Goal: Navigation & Orientation: Find specific page/section

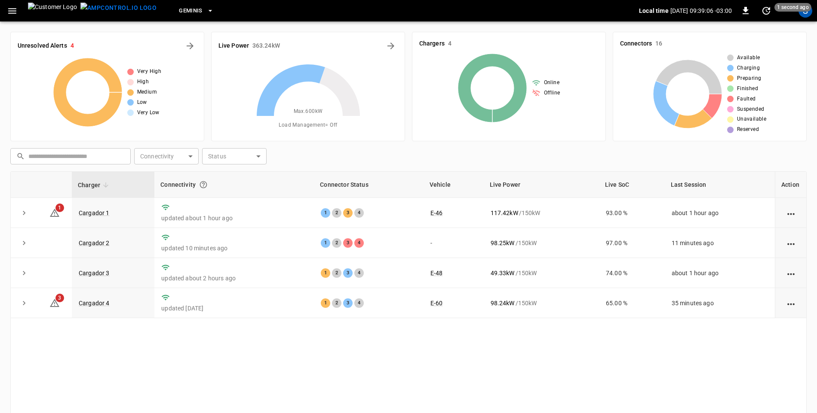
click at [17, 12] on icon "button" at bounding box center [12, 11] width 11 height 11
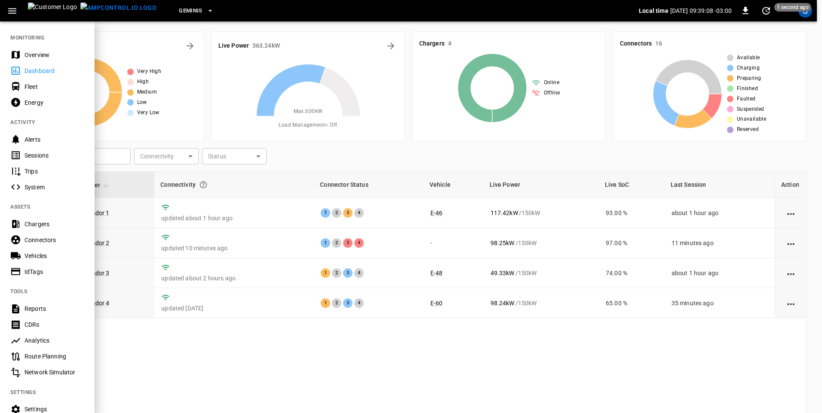
click at [29, 157] on div "Sessions" at bounding box center [55, 155] width 60 height 9
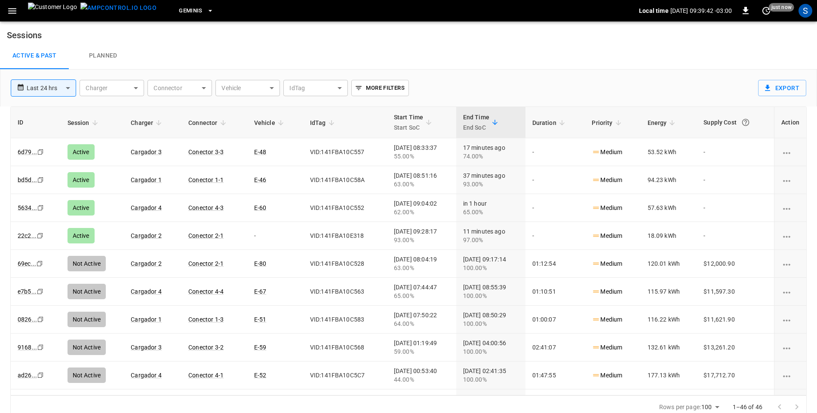
click at [11, 13] on icon "button" at bounding box center [12, 11] width 8 height 6
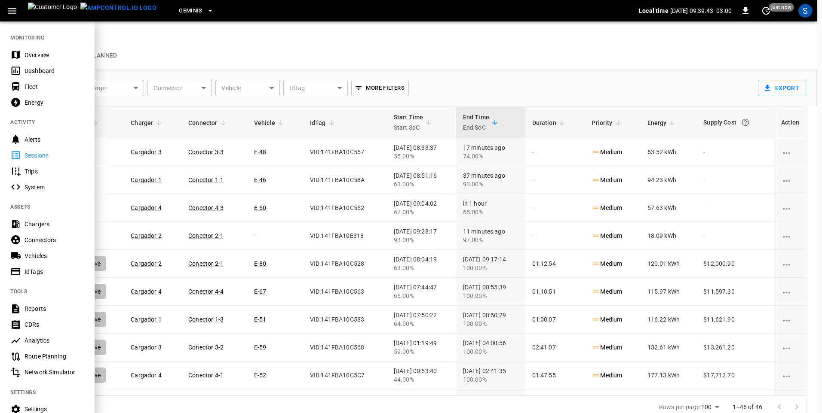
drag, startPoint x: 40, startPoint y: 71, endPoint x: 73, endPoint y: 77, distance: 33.2
click at [40, 71] on div "Dashboard" at bounding box center [55, 71] width 60 height 9
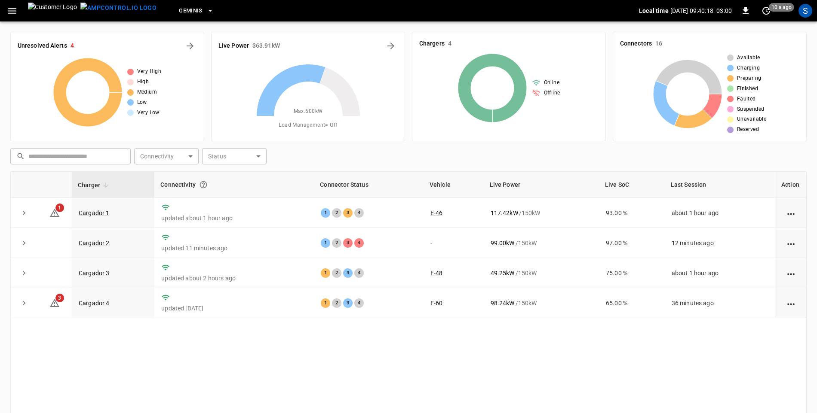
click at [437, 357] on div "Charger Connectivity Connector Status Vehicle Live Power Live SoC Last Session …" at bounding box center [408, 316] width 796 height 289
click at [22, 2] on div "Geminis Local time 2025-09-14 09:40:22 -03:00 0 10 s ago S" at bounding box center [408, 10] width 817 height 21
click at [11, 12] on icon "button" at bounding box center [12, 11] width 11 height 11
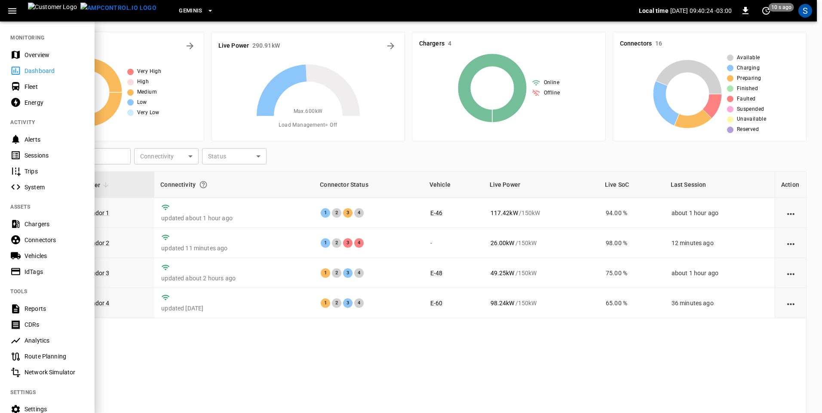
drag, startPoint x: 23, startPoint y: 152, endPoint x: 545, endPoint y: 274, distance: 536.3
click at [23, 152] on div "Sessions" at bounding box center [47, 155] width 95 height 16
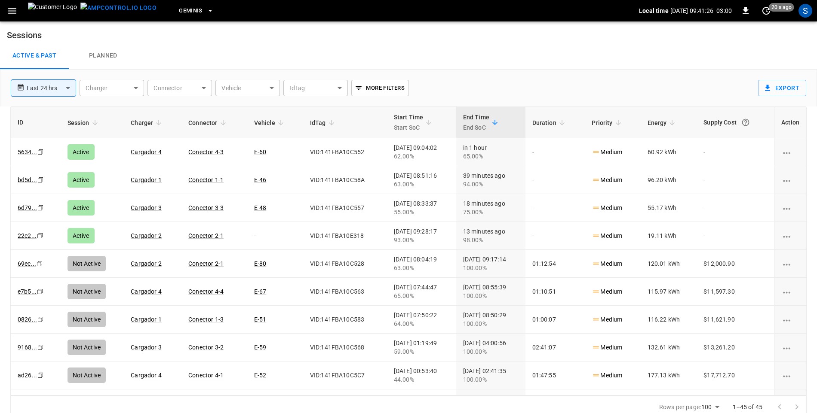
click at [10, 13] on icon "button" at bounding box center [12, 11] width 8 height 6
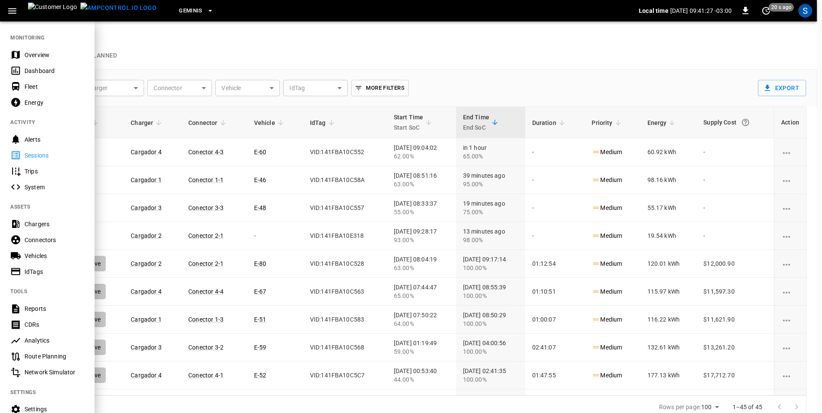
click at [44, 65] on div "Dashboard" at bounding box center [47, 71] width 95 height 16
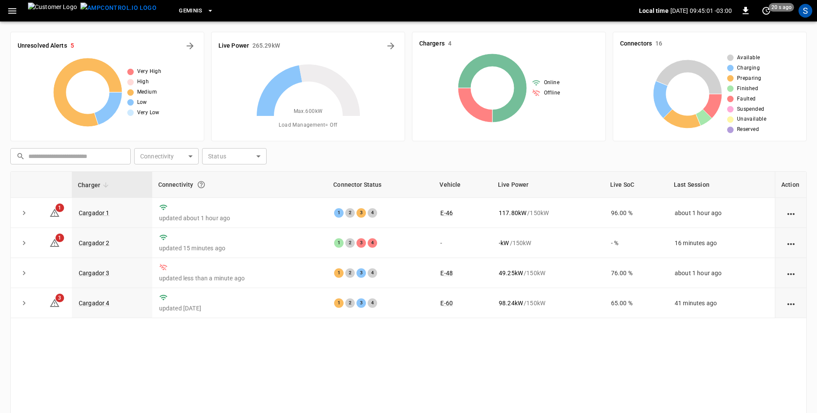
click at [0, 8] on html "Geminis Local time 2025-09-14 09:45:01 -03:00 0 20 s ago S Unresolved Alerts 5 …" at bounding box center [408, 247] width 817 height 494
click at [5, 7] on button "button" at bounding box center [12, 11] width 18 height 16
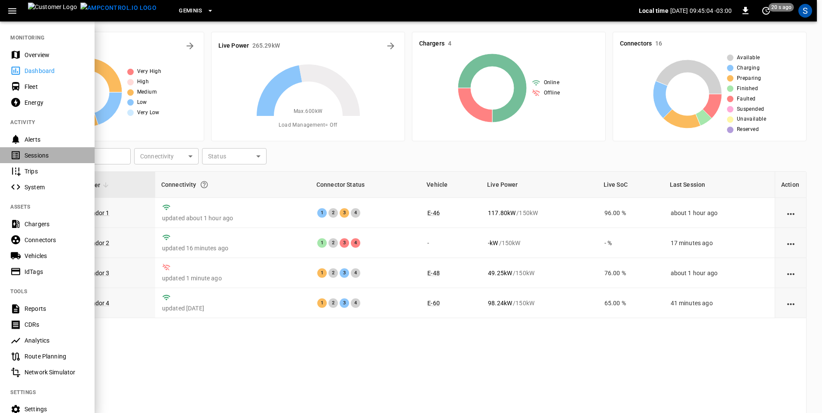
click at [33, 151] on div "Sessions" at bounding box center [55, 155] width 60 height 9
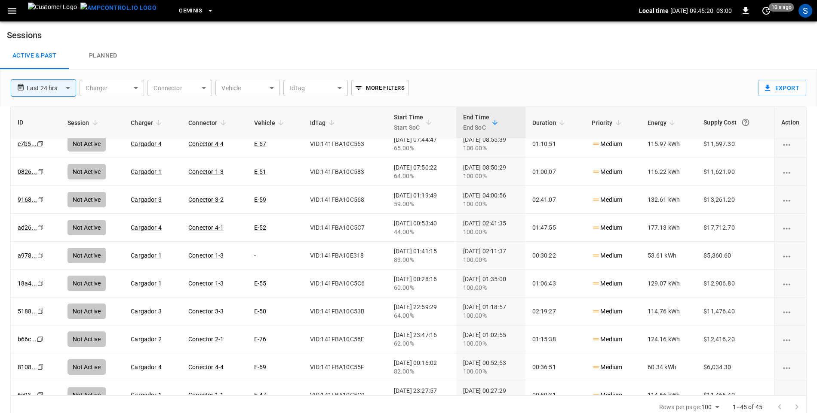
scroll to position [86, 0]
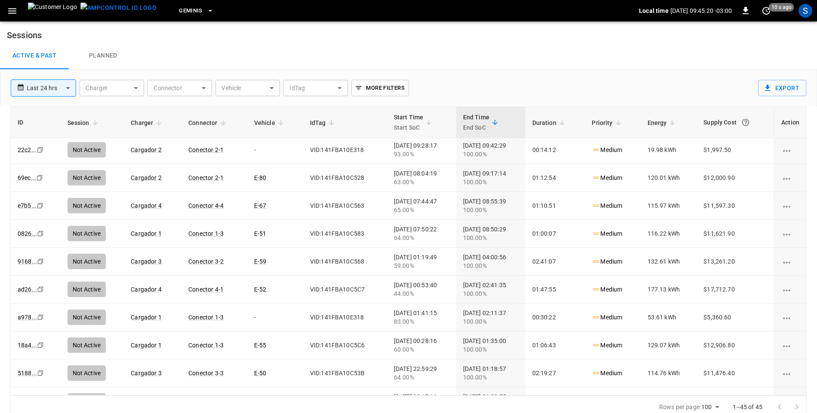
click at [17, 10] on icon "button" at bounding box center [12, 11] width 11 height 11
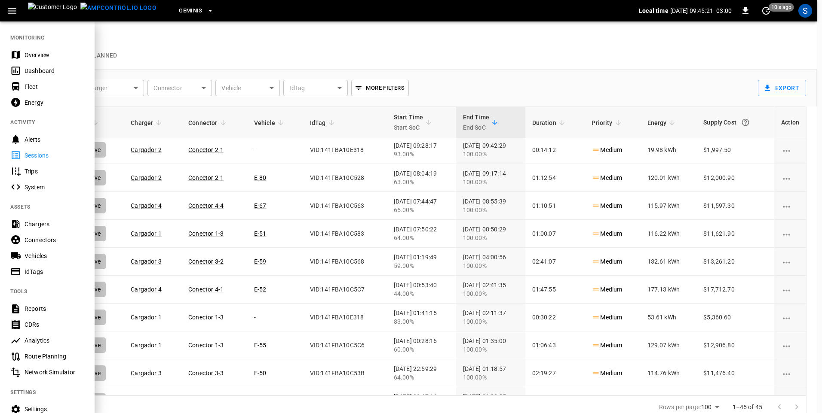
click at [44, 76] on div "Dashboard" at bounding box center [47, 71] width 95 height 16
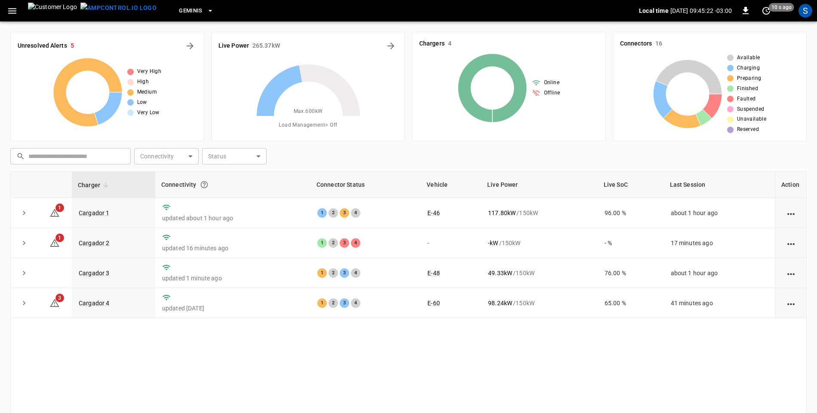
click at [499, 369] on div "Charger Connectivity Connector Status Vehicle Live Power Live SoC Last Session …" at bounding box center [408, 316] width 796 height 289
click at [16, 15] on icon "button" at bounding box center [12, 11] width 11 height 11
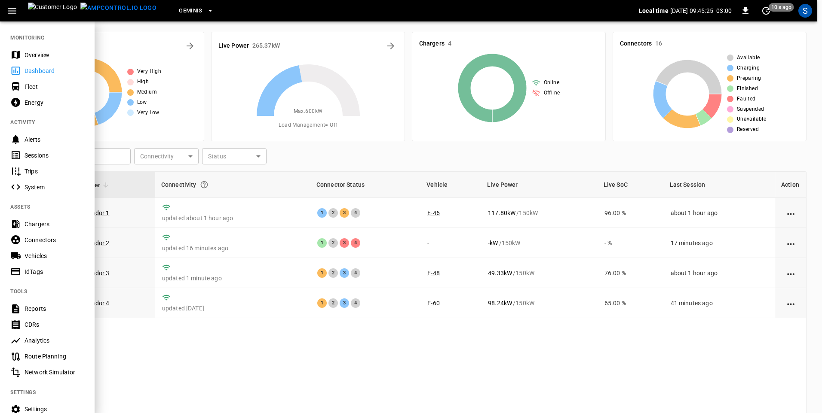
click at [37, 158] on div "Sessions" at bounding box center [55, 155] width 60 height 9
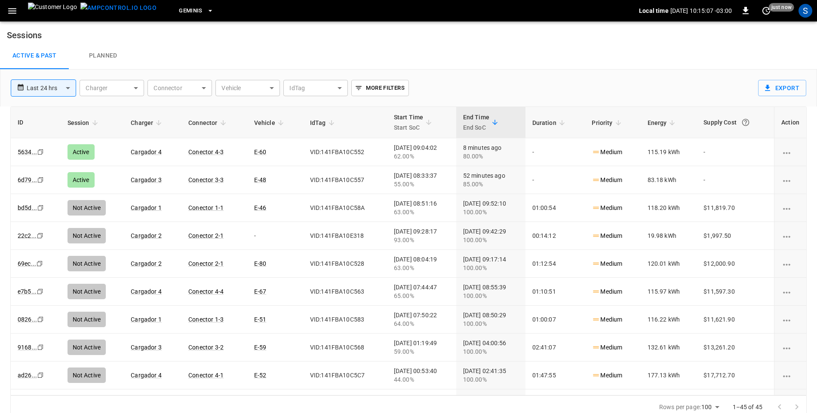
click at [14, 10] on icon "button" at bounding box center [12, 11] width 8 height 6
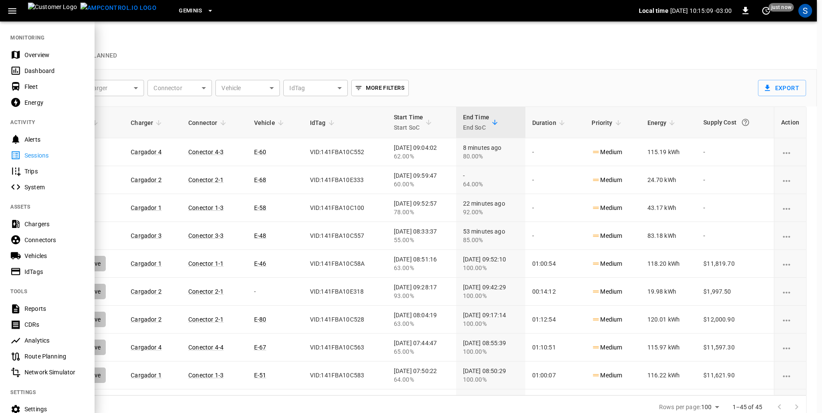
click at [25, 72] on div "Dashboard" at bounding box center [55, 71] width 60 height 9
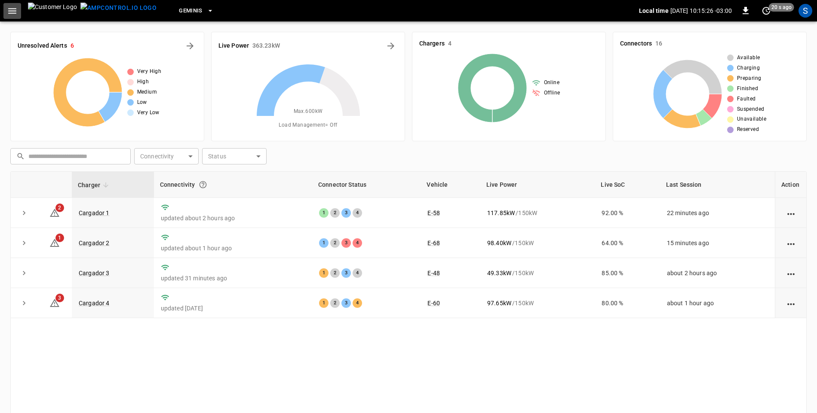
click at [15, 10] on icon "button" at bounding box center [12, 11] width 11 height 11
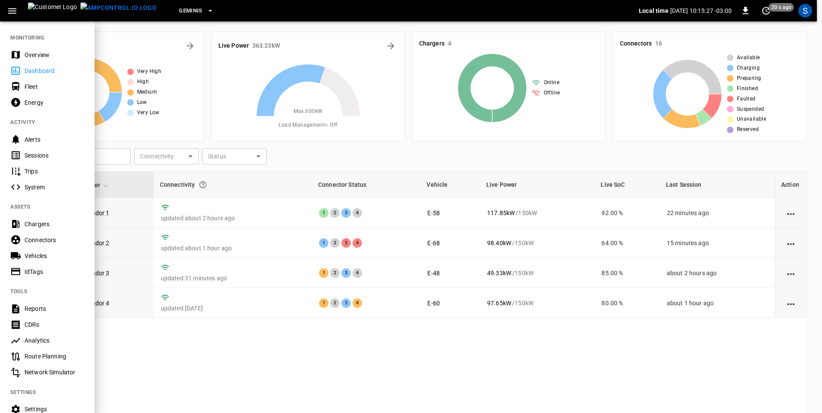
click at [38, 157] on div "Sessions" at bounding box center [55, 155] width 60 height 9
